Goal: Information Seeking & Learning: Learn about a topic

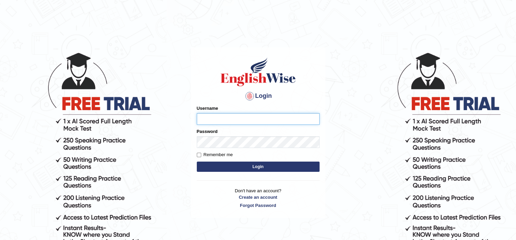
click at [218, 120] on input "Username" at bounding box center [258, 119] width 123 height 12
type input "0451785585"
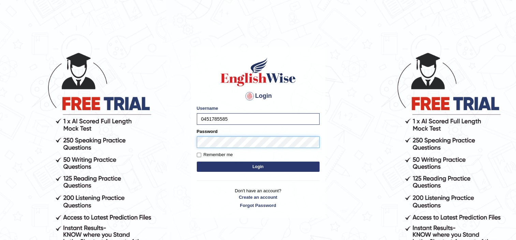
click at [197, 162] on button "Login" at bounding box center [258, 167] width 123 height 10
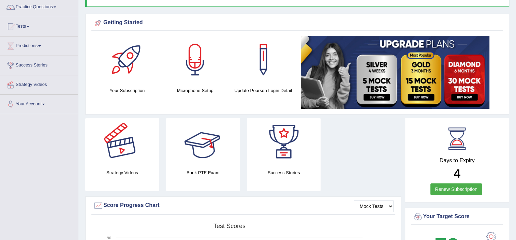
scroll to position [34, 0]
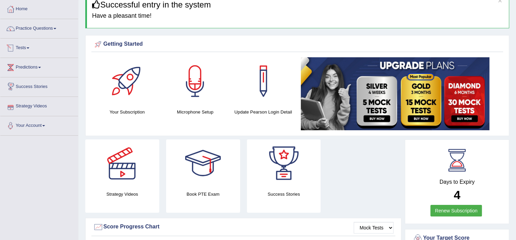
click at [35, 66] on link "Predictions" at bounding box center [39, 66] width 78 height 17
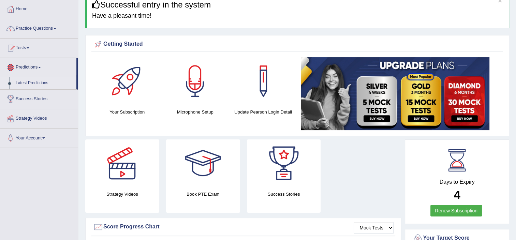
click at [30, 84] on link "Latest Predictions" at bounding box center [45, 83] width 64 height 12
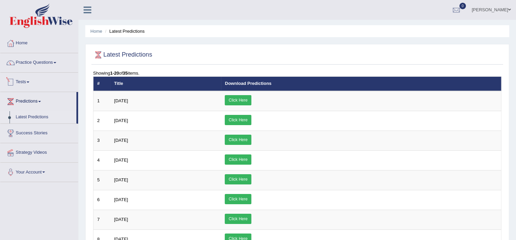
click at [26, 82] on link "Tests" at bounding box center [39, 81] width 78 height 17
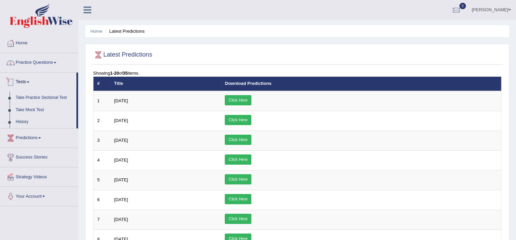
click at [29, 62] on link "Practice Questions" at bounding box center [39, 61] width 78 height 17
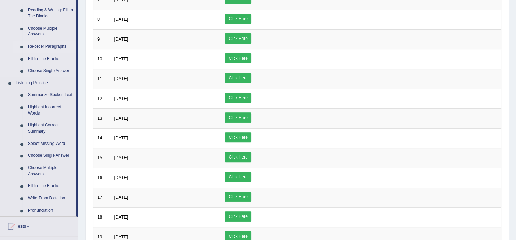
scroll to position [304, 0]
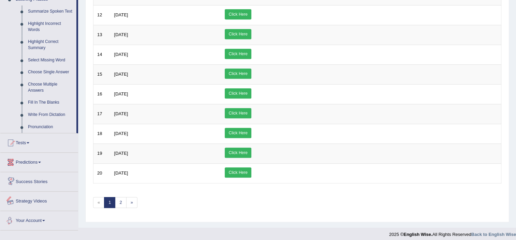
click at [40, 225] on link "Your Account" at bounding box center [39, 219] width 78 height 17
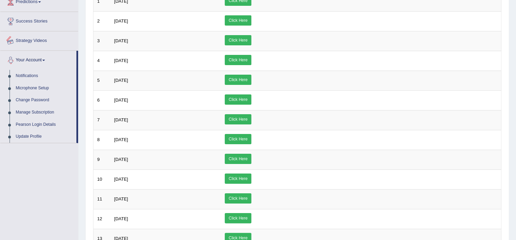
scroll to position [0, 0]
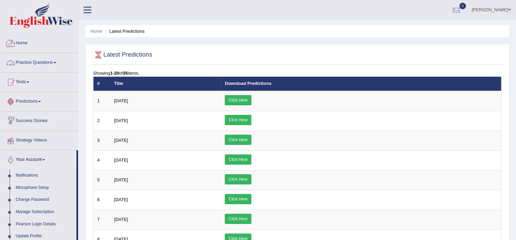
click at [86, 14] on icon at bounding box center [88, 9] width 8 height 9
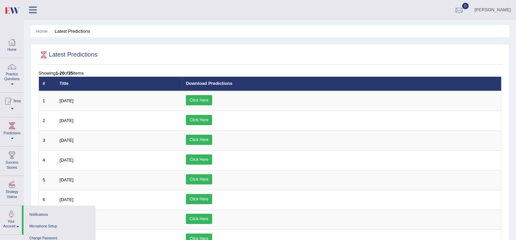
click at [35, 11] on icon at bounding box center [33, 9] width 8 height 9
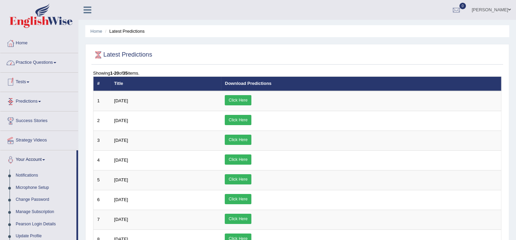
click at [35, 102] on link "Predictions" at bounding box center [39, 100] width 78 height 17
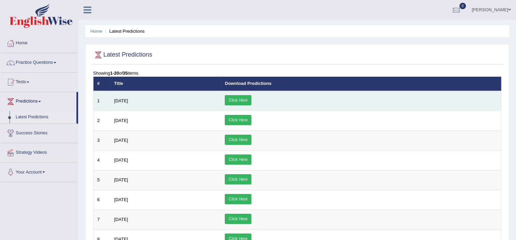
click at [251, 100] on link "Click Here" at bounding box center [238, 100] width 26 height 10
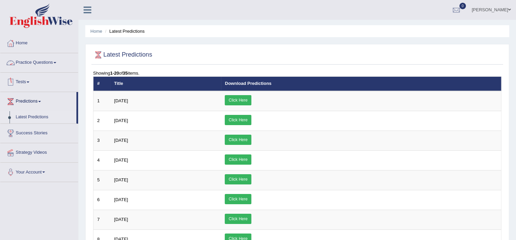
click at [29, 83] on link "Tests" at bounding box center [39, 81] width 78 height 17
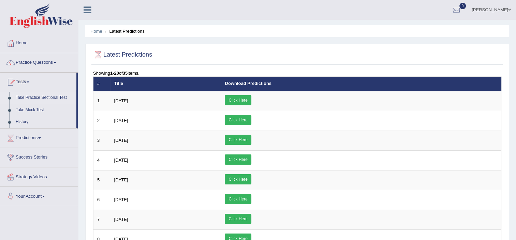
click at [50, 99] on link "Take Practice Sectional Test" at bounding box center [45, 98] width 64 height 12
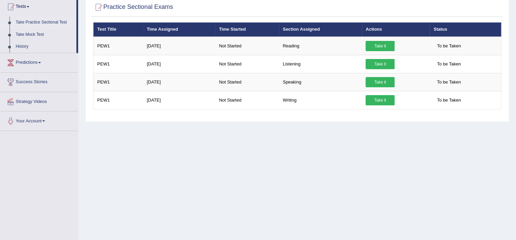
scroll to position [34, 0]
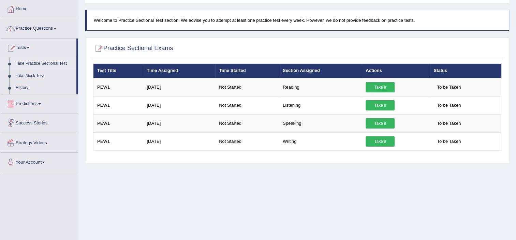
click at [38, 104] on link "Predictions" at bounding box center [39, 103] width 78 height 17
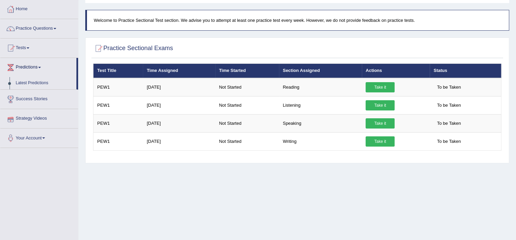
click at [34, 120] on link "Strategy Videos" at bounding box center [39, 117] width 78 height 17
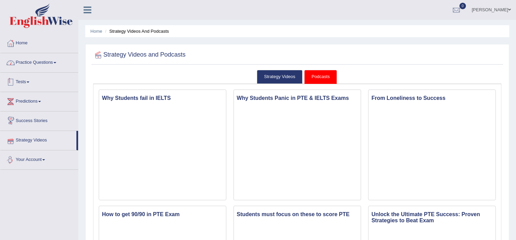
click at [46, 64] on link "Practice Questions" at bounding box center [39, 61] width 78 height 17
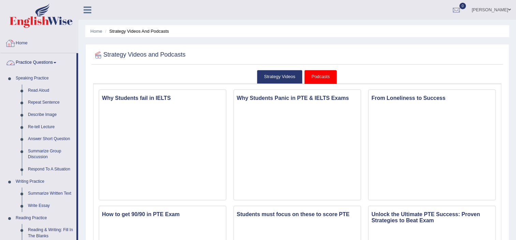
click at [24, 42] on link "Home" at bounding box center [39, 42] width 78 height 17
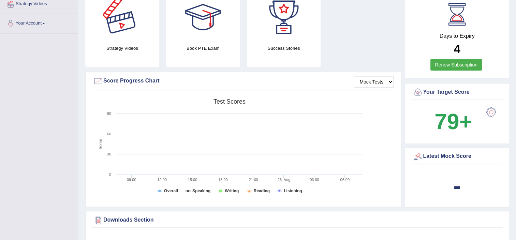
scroll to position [271, 0]
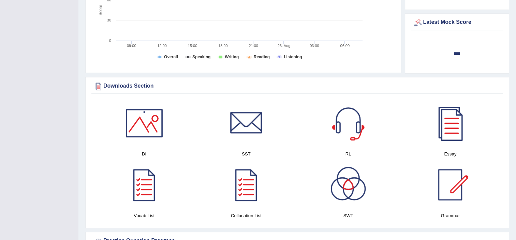
click at [451, 130] on div at bounding box center [450, 123] width 48 height 48
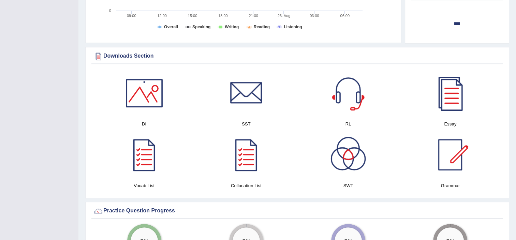
scroll to position [286, 0]
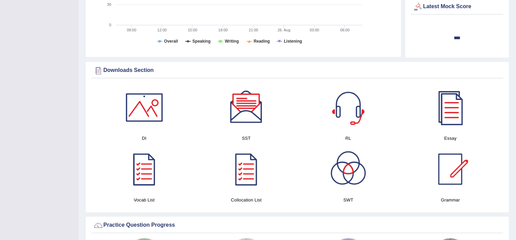
click at [241, 114] on div at bounding box center [246, 108] width 48 height 48
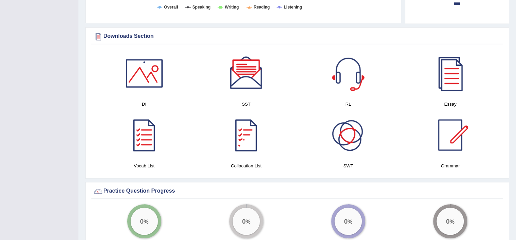
click at [356, 145] on div at bounding box center [348, 135] width 48 height 48
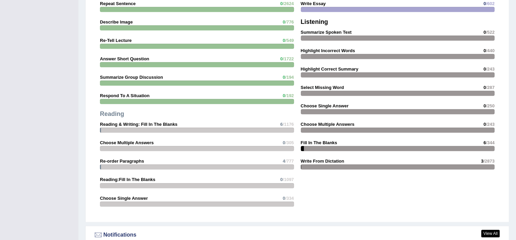
scroll to position [662, 0]
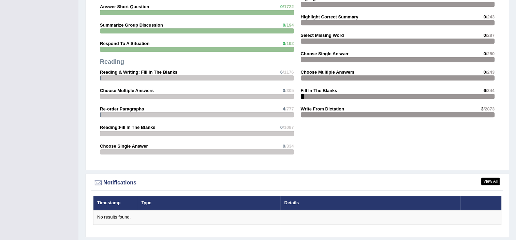
click at [250, 49] on div at bounding box center [197, 49] width 194 height 5
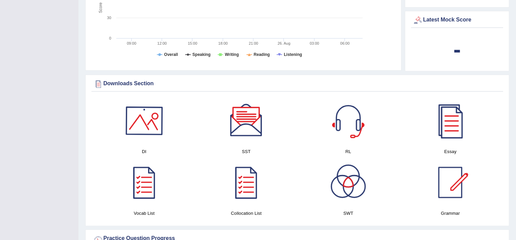
scroll to position [341, 0]
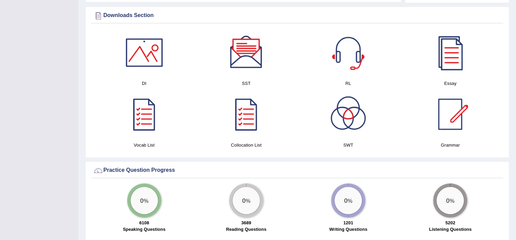
click at [244, 135] on div at bounding box center [246, 114] width 48 height 48
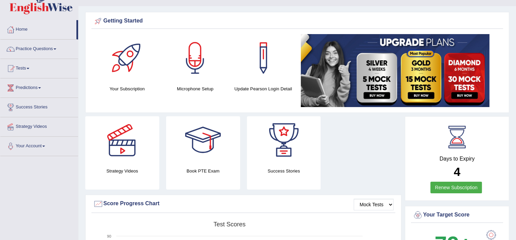
scroll to position [34, 0]
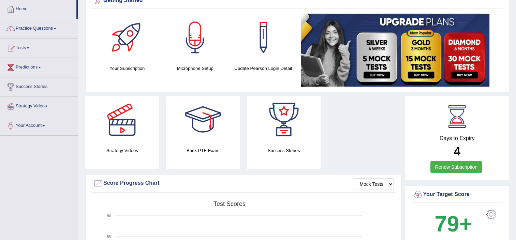
click at [453, 135] on h4 "Days to Expiry" at bounding box center [457, 138] width 89 height 6
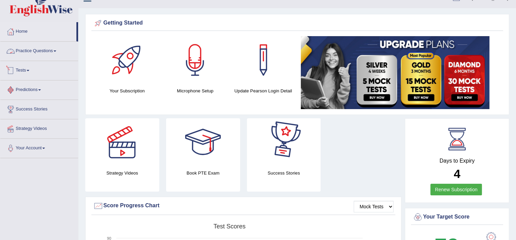
scroll to position [0, 0]
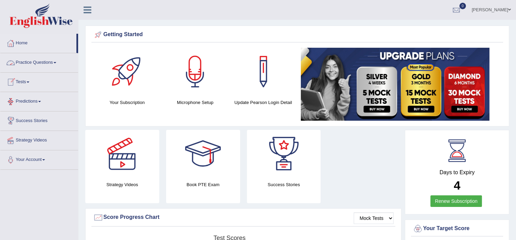
click at [36, 57] on link "Practice Questions" at bounding box center [39, 61] width 78 height 17
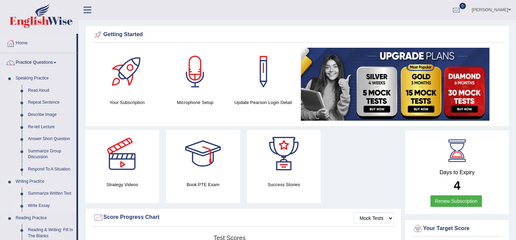
scroll to position [34, 0]
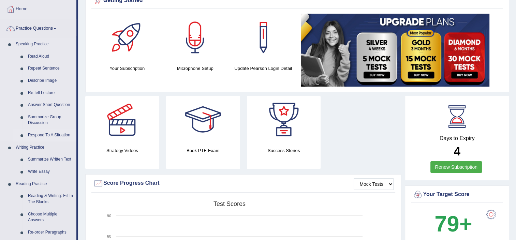
click at [42, 135] on link "Respond To A Situation" at bounding box center [51, 135] width 52 height 12
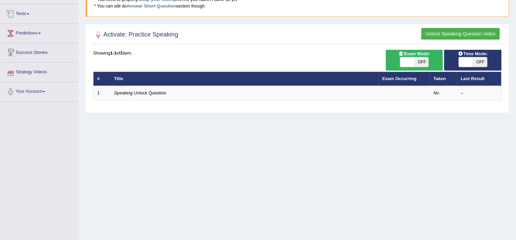
click at [28, 31] on link "Predictions" at bounding box center [39, 32] width 78 height 17
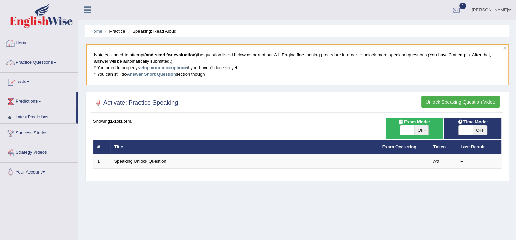
click at [27, 64] on link "Practice Questions" at bounding box center [39, 61] width 78 height 17
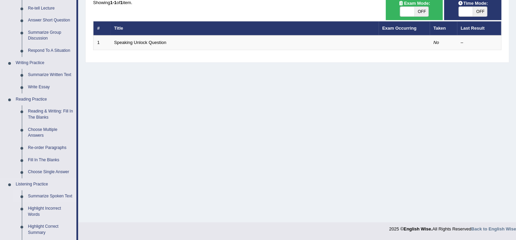
scroll to position [171, 0]
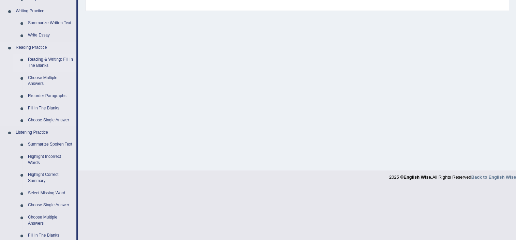
click at [34, 62] on link "Reading & Writing: Fill In The Blanks" at bounding box center [51, 63] width 52 height 18
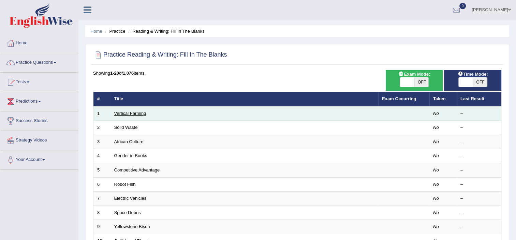
click at [128, 111] on link "Vertical Farming" at bounding box center [130, 113] width 32 height 5
click at [138, 114] on link "Vertical Farming" at bounding box center [130, 113] width 32 height 5
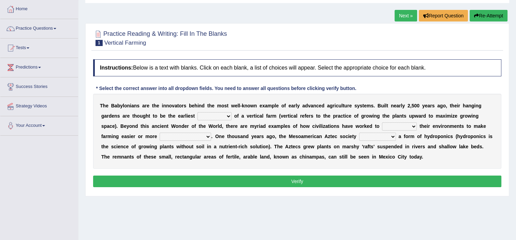
click at [198, 113] on select "prototype failure discredit protocol" at bounding box center [215, 116] width 34 height 8
click at [110, 77] on div "Instructions: Below is a text with blanks. Click on each blank, a list of choic…" at bounding box center [297, 124] width 412 height 137
click at [33, 29] on link "Practice Questions" at bounding box center [39, 27] width 78 height 17
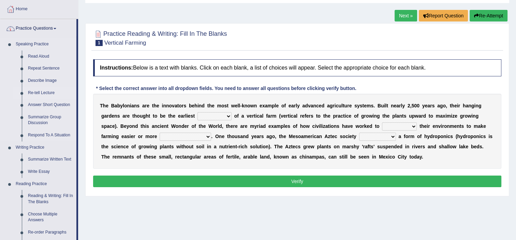
scroll to position [136, 0]
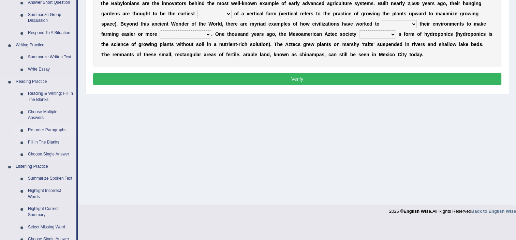
click at [44, 131] on link "Re-order Paragraphs" at bounding box center [51, 130] width 52 height 12
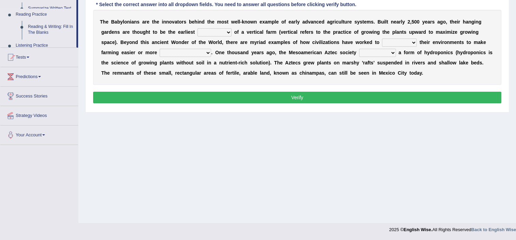
scroll to position [118, 0]
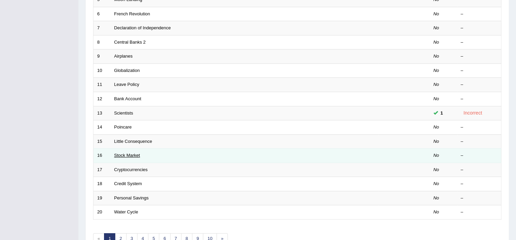
scroll to position [209, 0]
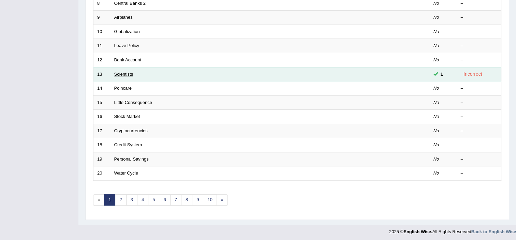
click at [130, 75] on link "Scientists" at bounding box center [123, 74] width 19 height 5
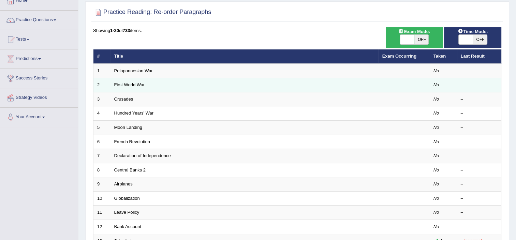
scroll to position [34, 0]
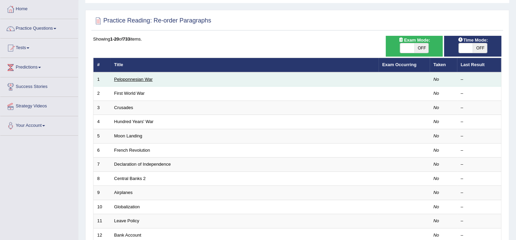
click at [132, 77] on link "Peloponnesian War" at bounding box center [133, 79] width 39 height 5
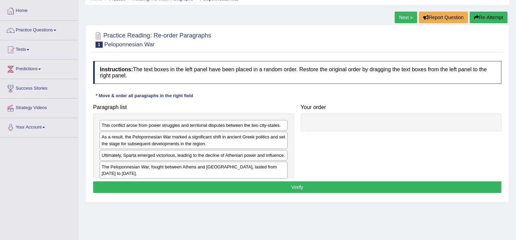
scroll to position [68, 0]
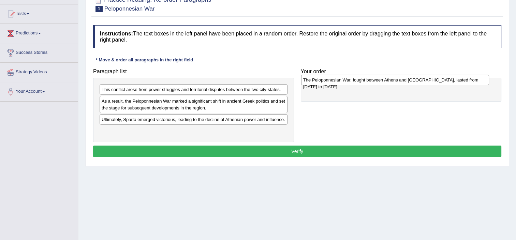
drag, startPoint x: 149, startPoint y: 130, endPoint x: 350, endPoint y: 80, distance: 207.9
click at [350, 80] on div "The Peloponnesian War, fought between Athens and [GEOGRAPHIC_DATA], lasted from…" at bounding box center [395, 80] width 188 height 11
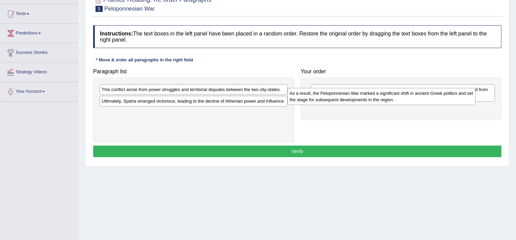
drag, startPoint x: 221, startPoint y: 106, endPoint x: 409, endPoint y: 99, distance: 188.1
click at [409, 99] on div "As a result, the Peloponnesian War marked a significant shift in ancient Greek …" at bounding box center [382, 96] width 188 height 17
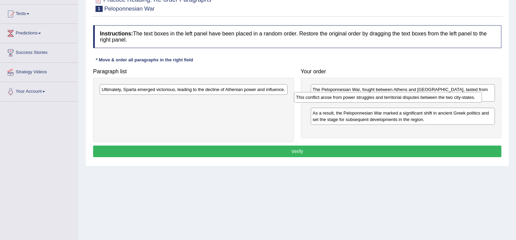
drag, startPoint x: 167, startPoint y: 91, endPoint x: 360, endPoint y: 98, distance: 192.9
click at [360, 98] on div "This conflict arose from power struggles and territorial disputes between the t…" at bounding box center [388, 97] width 188 height 11
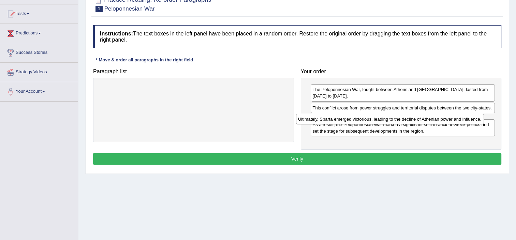
drag, startPoint x: 199, startPoint y: 93, endPoint x: 392, endPoint y: 121, distance: 195.2
click at [392, 121] on div "Ultimately, Sparta emerged victorious, leading to the decline of Athenian power…" at bounding box center [390, 119] width 188 height 11
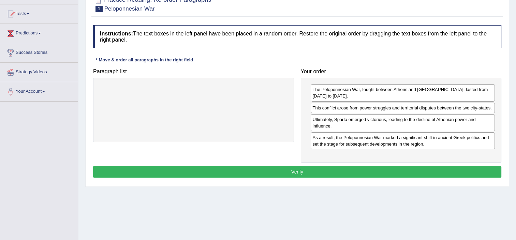
click at [355, 172] on button "Verify" at bounding box center [297, 172] width 408 height 12
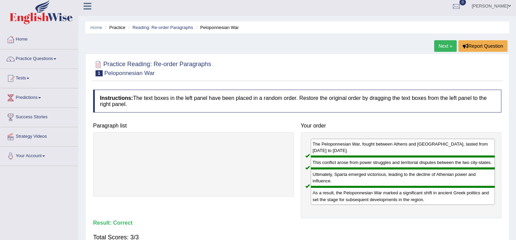
scroll to position [0, 0]
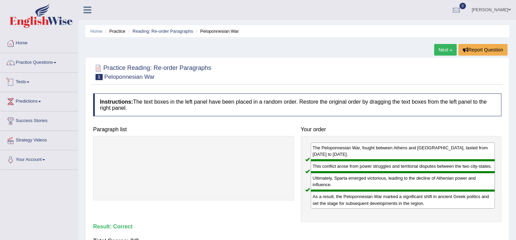
click at [41, 62] on link "Practice Questions" at bounding box center [39, 61] width 78 height 17
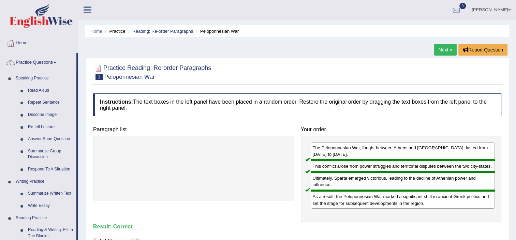
click at [450, 50] on link "Next »" at bounding box center [445, 50] width 23 height 12
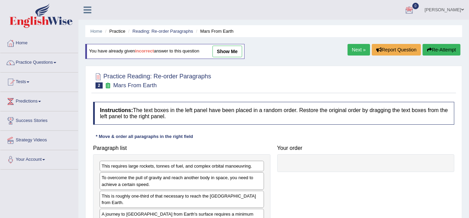
drag, startPoint x: 459, startPoint y: 10, endPoint x: 318, endPoint y: 69, distance: 152.5
click at [318, 69] on div "Practice Reading: Re-order Paragraphs 2 Mars From Earth Instructions: The text …" at bounding box center [273, 167] width 377 height 202
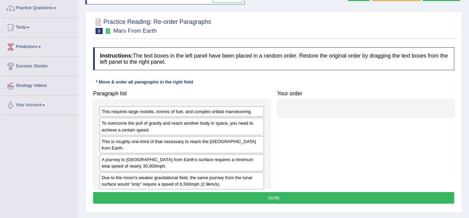
scroll to position [93, 0]
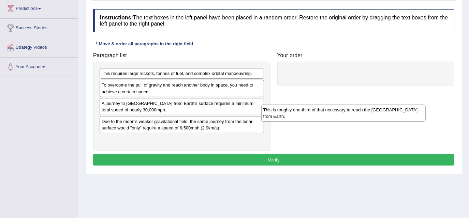
drag, startPoint x: 146, startPoint y: 111, endPoint x: 299, endPoint y: 115, distance: 152.6
click at [306, 120] on div "This is roughly one-third of that necessary to reach the International Space St…" at bounding box center [343, 113] width 164 height 17
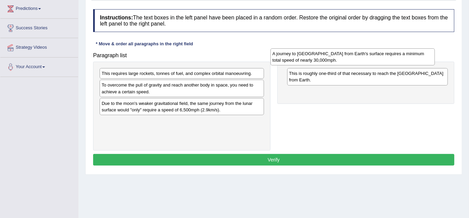
drag, startPoint x: 198, startPoint y: 109, endPoint x: 368, endPoint y: 60, distance: 177.8
click at [368, 60] on div "A journey to Mars from Earth's surface requires a minimum total speed of nearly…" at bounding box center [353, 56] width 164 height 17
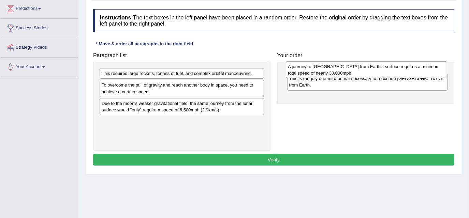
drag, startPoint x: 364, startPoint y: 96, endPoint x: 363, endPoint y: 72, distance: 24.6
click at [363, 72] on div "A journey to Mars from Earth's surface requires a minimum total speed of nearly…" at bounding box center [366, 69] width 161 height 17
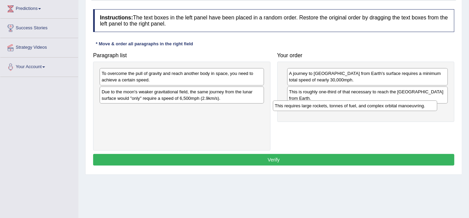
drag, startPoint x: 155, startPoint y: 75, endPoint x: 328, endPoint y: 107, distance: 176.3
click at [328, 107] on div "This requires large rockets, tonnes of fuel, and complex orbital manoeuvring." at bounding box center [355, 106] width 164 height 11
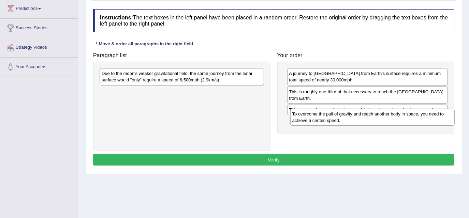
drag, startPoint x: 164, startPoint y: 78, endPoint x: 355, endPoint y: 118, distance: 195.0
click at [355, 118] on div "To overcome the pull of gravity and reach another body in space, you need to ac…" at bounding box center [372, 117] width 164 height 17
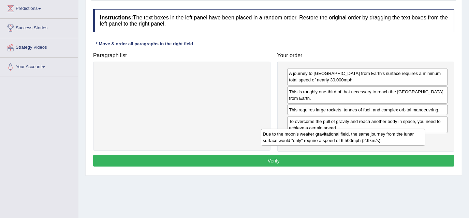
drag, startPoint x: 206, startPoint y: 76, endPoint x: 370, endPoint y: 137, distance: 174.5
click at [370, 137] on div "Due to the moon's weaker gravitational field, the same journey from the lunar s…" at bounding box center [343, 137] width 164 height 17
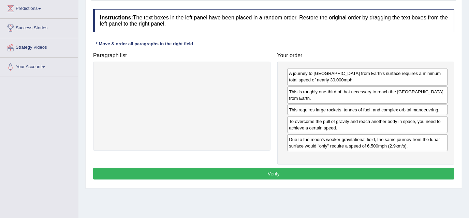
click at [332, 171] on button "Verify" at bounding box center [273, 174] width 361 height 12
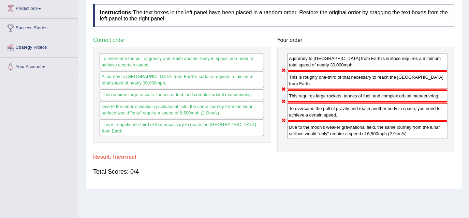
drag, startPoint x: 130, startPoint y: 66, endPoint x: 134, endPoint y: 79, distance: 13.6
click at [134, 79] on div "To overcome the pull of gravity and reach another body in space, you need to ac…" at bounding box center [181, 95] width 177 height 96
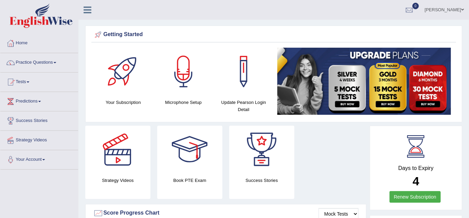
scroll to position [191, 0]
